Goal: Transaction & Acquisition: Purchase product/service

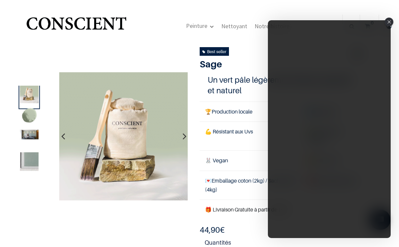
scroll to position [10, 0]
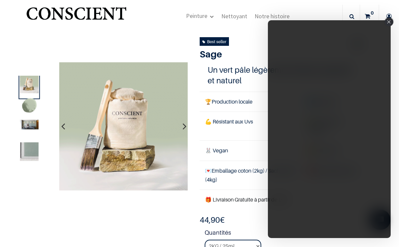
click at [389, 22] on icon "Close" at bounding box center [388, 21] width 3 height 3
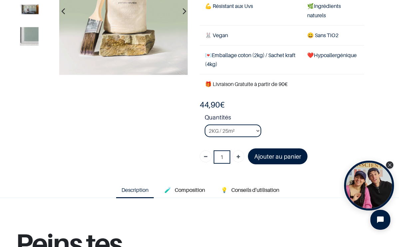
scroll to position [86, 0]
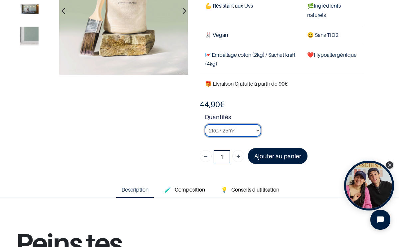
select select "61"
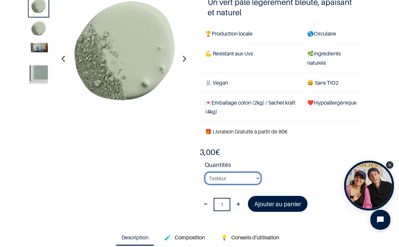
scroll to position [48, 0]
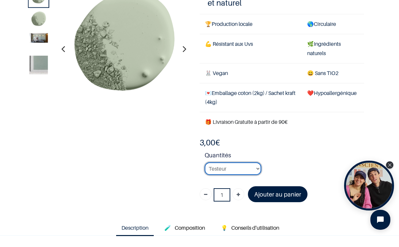
scroll to position [68, 0]
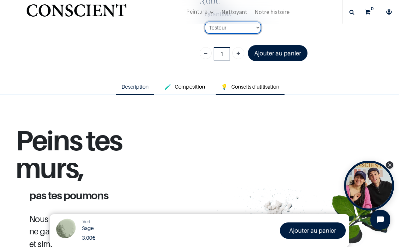
scroll to position [191, 0]
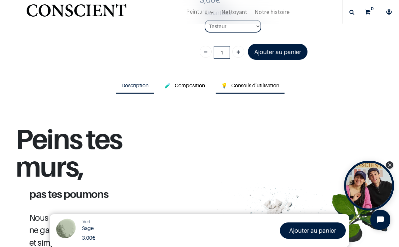
click at [257, 85] on link "💡 Conseils d'utilisation" at bounding box center [250, 85] width 69 height 15
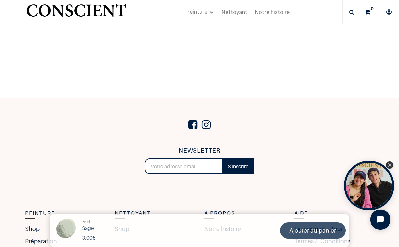
scroll to position [1318, 0]
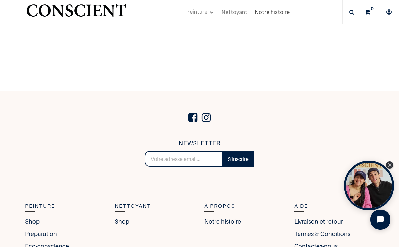
click at [277, 12] on span "Notre histoire" at bounding box center [271, 12] width 35 height 8
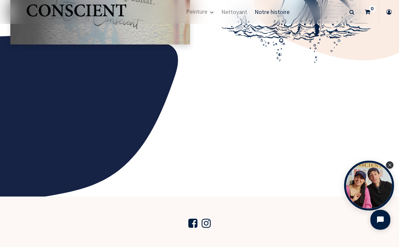
scroll to position [913, 0]
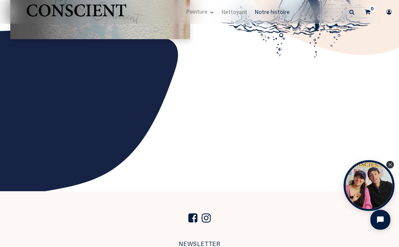
click at [374, 187] on div "Open Tolstoy widget" at bounding box center [369, 186] width 51 height 51
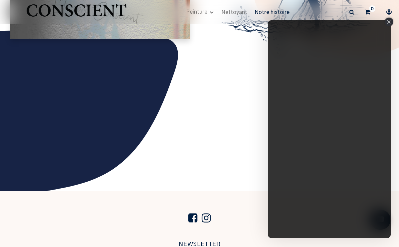
click at [392, 24] on div "Close" at bounding box center [388, 22] width 9 height 9
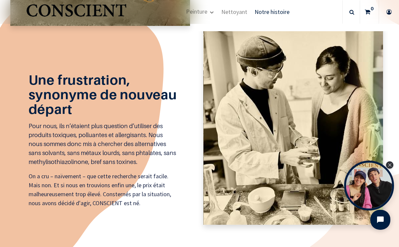
scroll to position [306, 0]
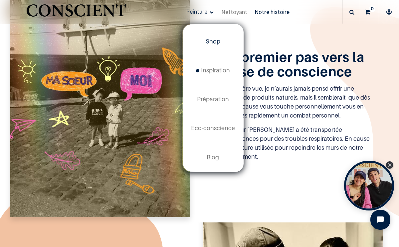
click at [209, 41] on span "Shop" at bounding box center [213, 41] width 15 height 7
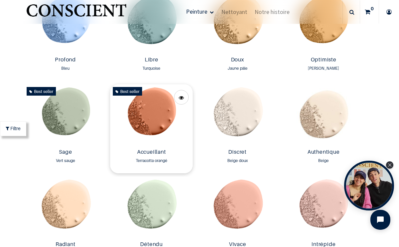
scroll to position [533, 0]
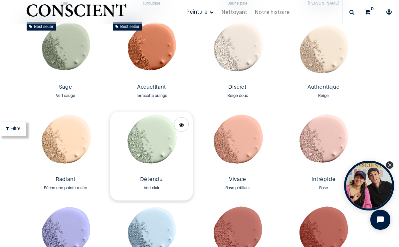
click at [155, 135] on img at bounding box center [151, 143] width 83 height 62
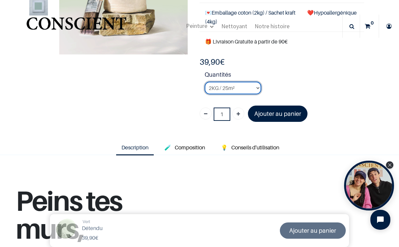
scroll to position [96, 0]
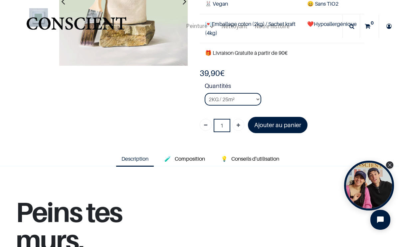
drag, startPoint x: 201, startPoint y: 72, endPoint x: 228, endPoint y: 71, distance: 27.6
click at [228, 71] on div "39,90 € 39,90 € 39.9 EUR 39,90 €" at bounding box center [282, 73] width 165 height 11
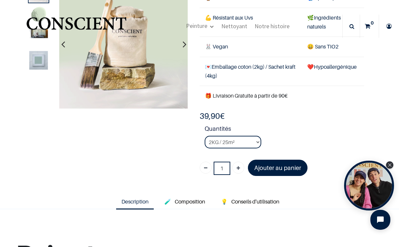
click at [285, 126] on strong "Quantités" at bounding box center [285, 130] width 160 height 12
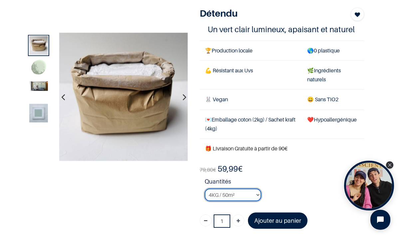
scroll to position [68, 0]
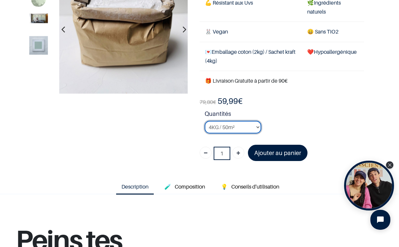
select select "103"
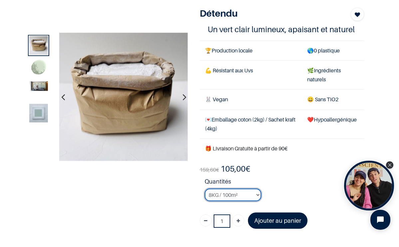
scroll to position [61, 0]
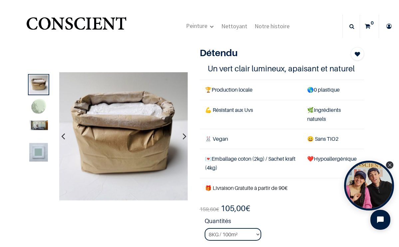
click at [93, 24] on img "Logo of Conscient" at bounding box center [76, 26] width 103 height 26
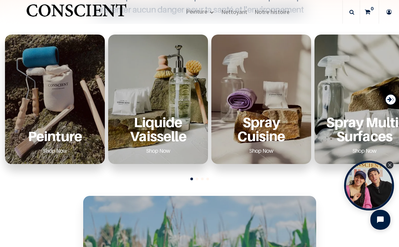
scroll to position [234, 0]
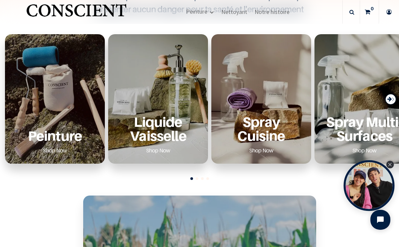
click at [391, 166] on icon "Close Tolstoy widget" at bounding box center [390, 164] width 4 height 3
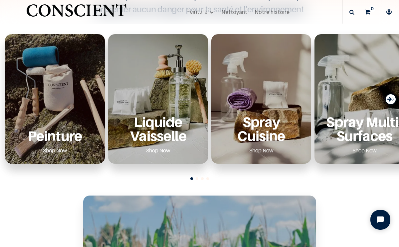
click at [198, 178] on span "Go to slide 2" at bounding box center [197, 179] width 3 height 3
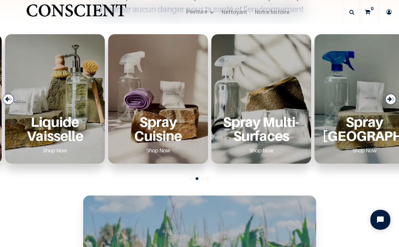
click at [367, 120] on p "Spray [GEOGRAPHIC_DATA]" at bounding box center [364, 129] width 84 height 28
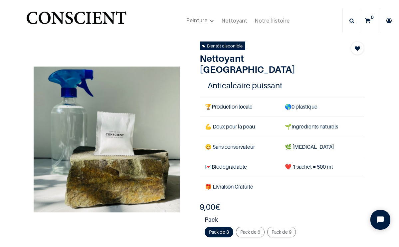
scroll to position [30, 0]
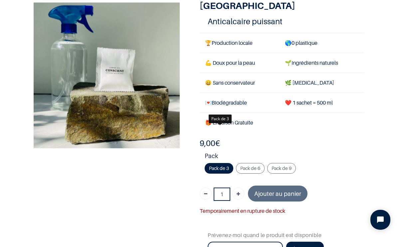
scroll to position [56, 0]
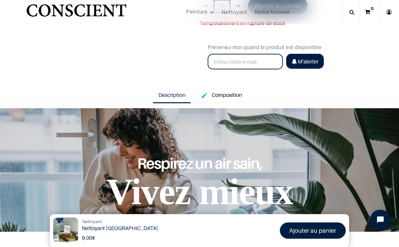
scroll to position [108, 0]
